Goal: Information Seeking & Learning: Understand process/instructions

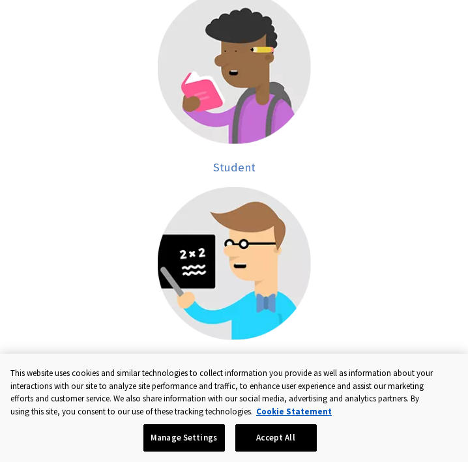
scroll to position [350, 0]
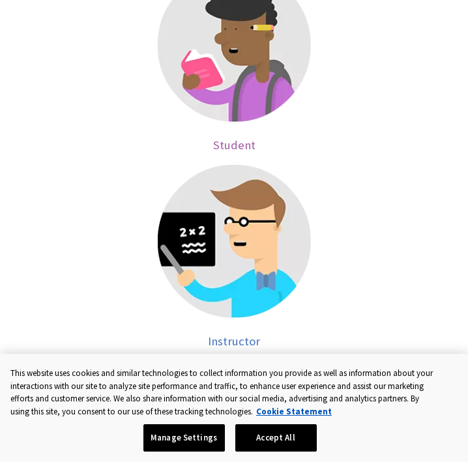
click at [217, 86] on img at bounding box center [234, 45] width 153 height 153
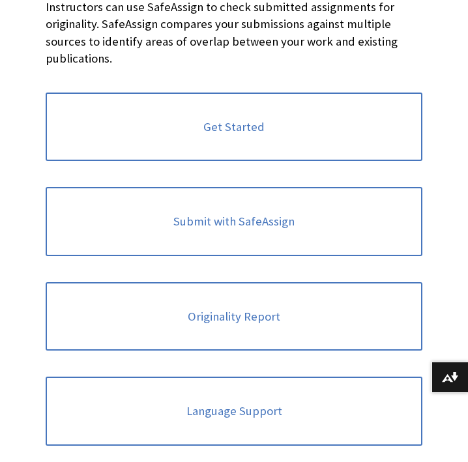
scroll to position [289, 0]
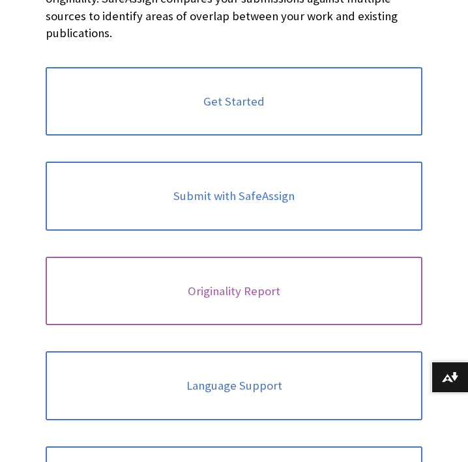
click at [210, 293] on link "Originality Report" at bounding box center [234, 291] width 377 height 69
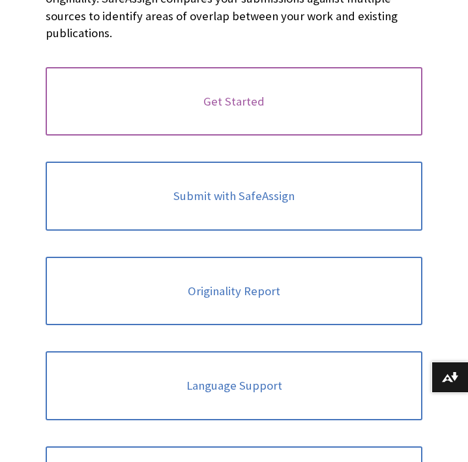
click at [248, 104] on link "Get Started" at bounding box center [234, 101] width 377 height 69
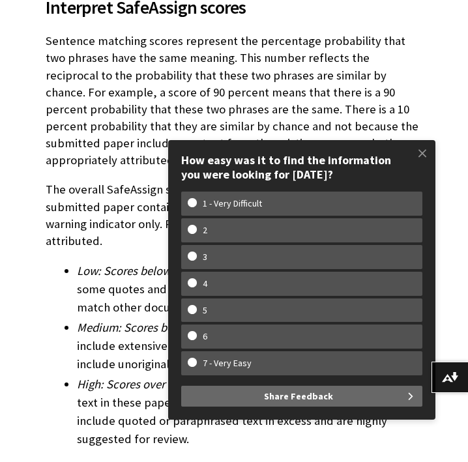
scroll to position [4444, 0]
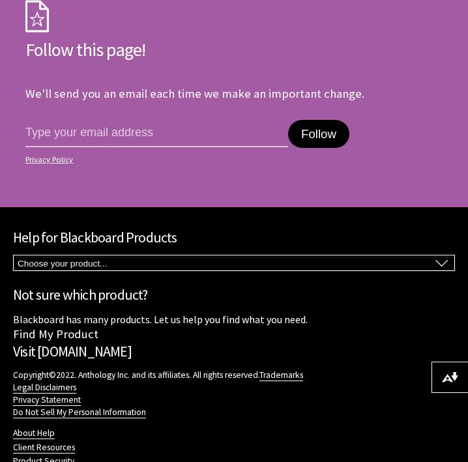
scroll to position [1680, 0]
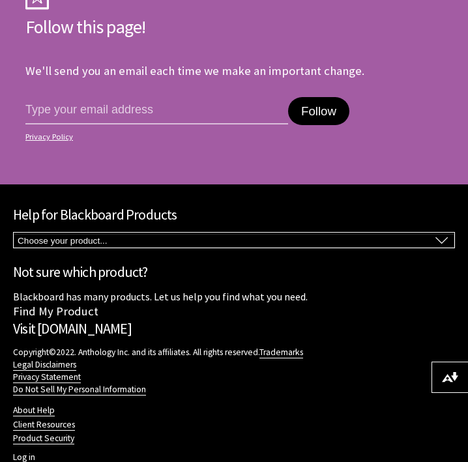
click at [184, 234] on select "Choose your product... Ally Blackboard App Blackboard Data Collaborate Communit…" at bounding box center [234, 241] width 440 height 14
select select "/SafeAssign"
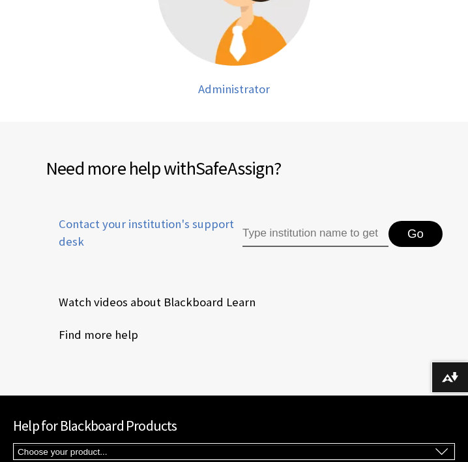
scroll to position [805, 0]
